Goal: Task Accomplishment & Management: Use online tool/utility

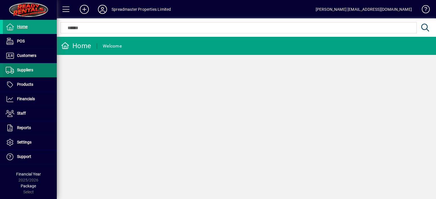
click at [25, 69] on span "Suppliers" at bounding box center [25, 70] width 16 height 5
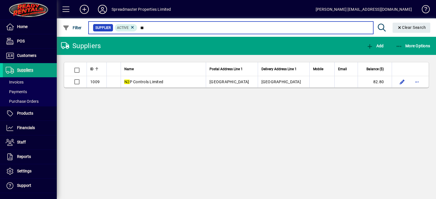
type input "**"
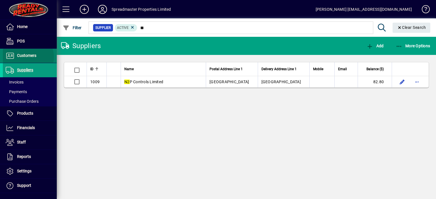
click at [27, 57] on span "Customers" at bounding box center [26, 55] width 19 height 5
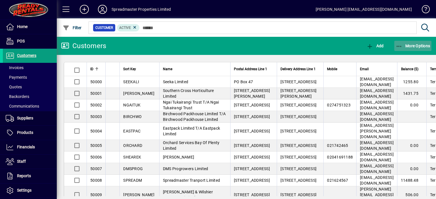
click at [421, 47] on span "More Options" at bounding box center [412, 46] width 35 height 5
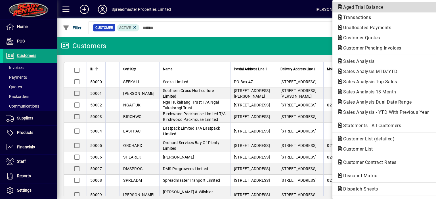
click at [351, 7] on span "Aged Trial Balance" at bounding box center [361, 7] width 49 height 5
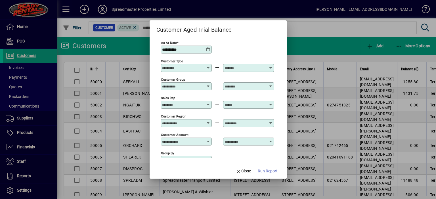
scroll to position [42, 0]
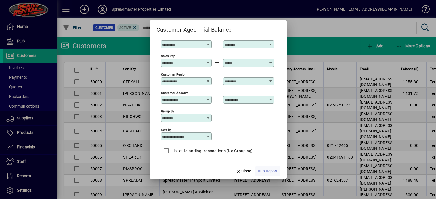
click at [267, 170] on span "Run Report" at bounding box center [268, 172] width 20 height 6
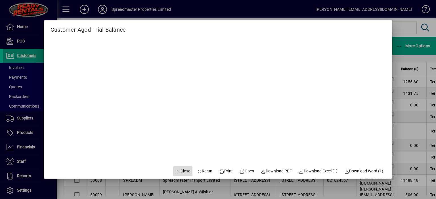
click at [181, 172] on span "Close" at bounding box center [182, 172] width 15 height 6
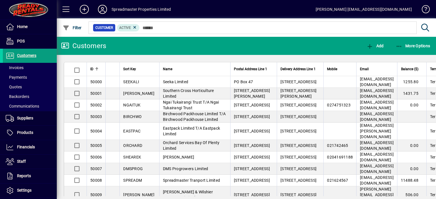
click at [102, 11] on icon at bounding box center [102, 9] width 11 height 9
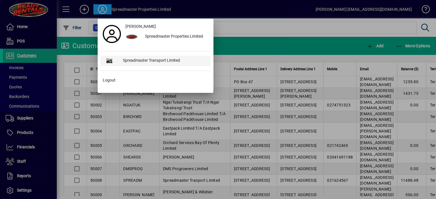
click at [150, 59] on div "Spreadmaster Transport Limited" at bounding box center [164, 61] width 92 height 10
